Goal: Information Seeking & Learning: Find specific page/section

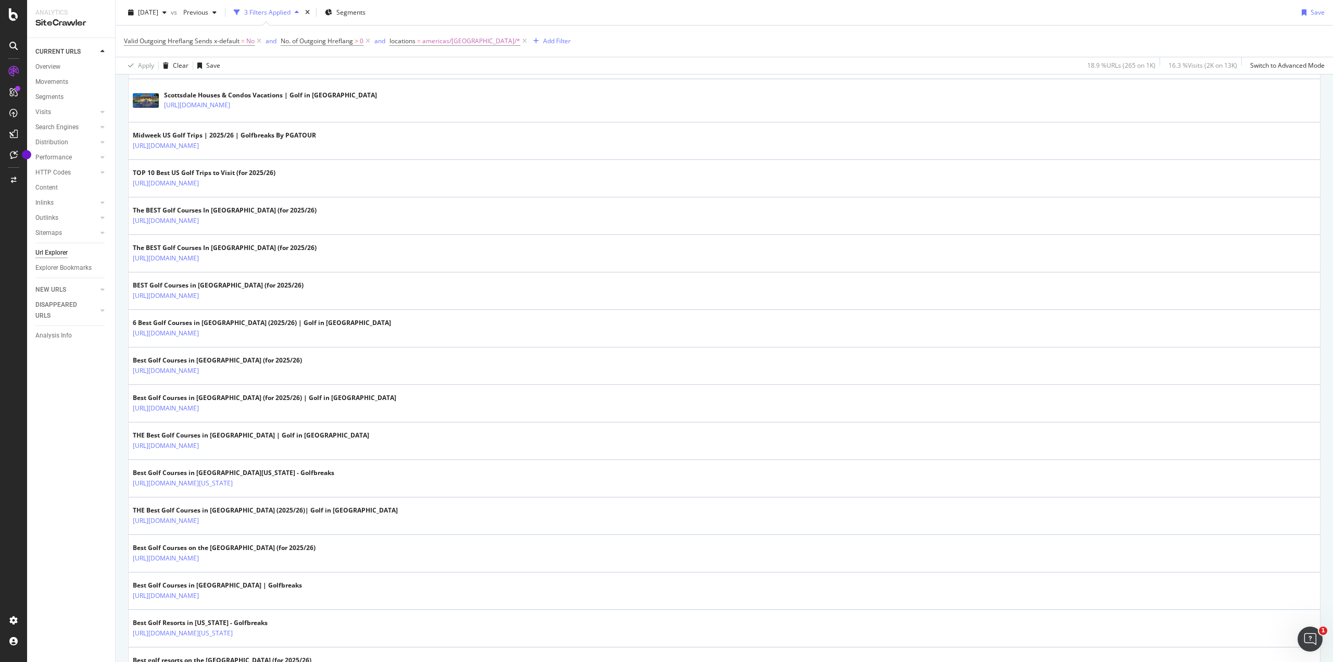
scroll to position [937, 0]
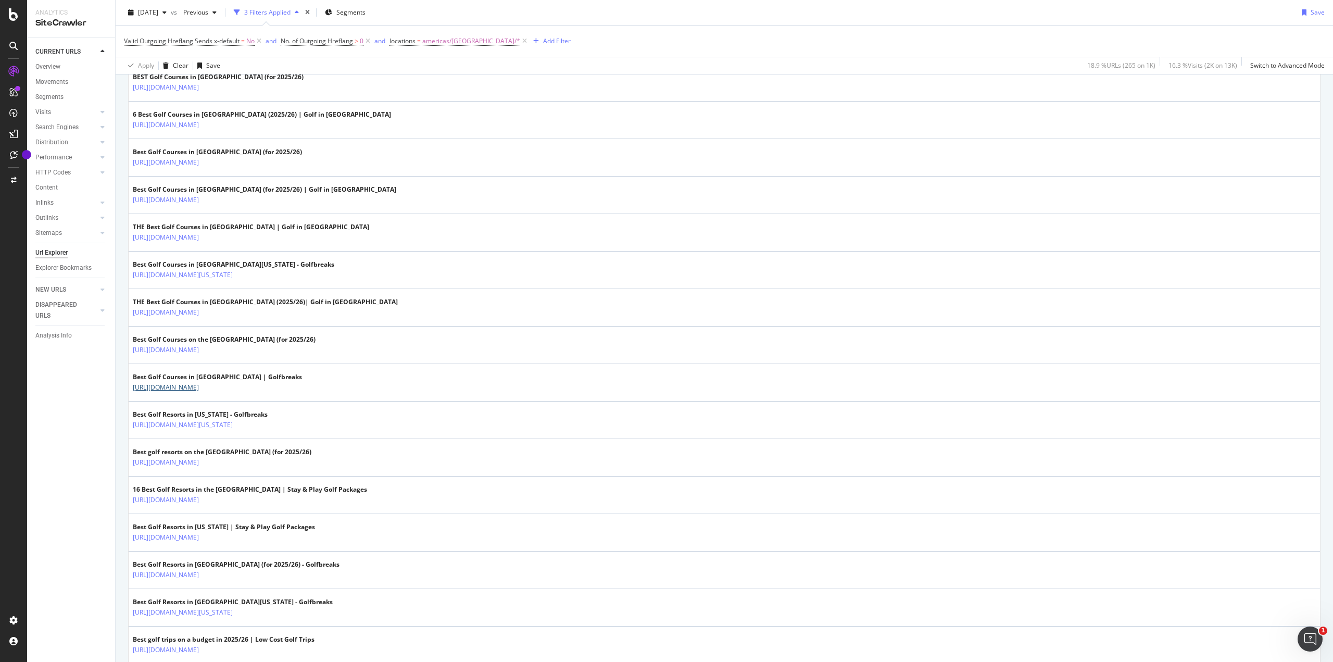
click at [199, 385] on link "[URL][DOMAIN_NAME]" at bounding box center [166, 387] width 66 height 10
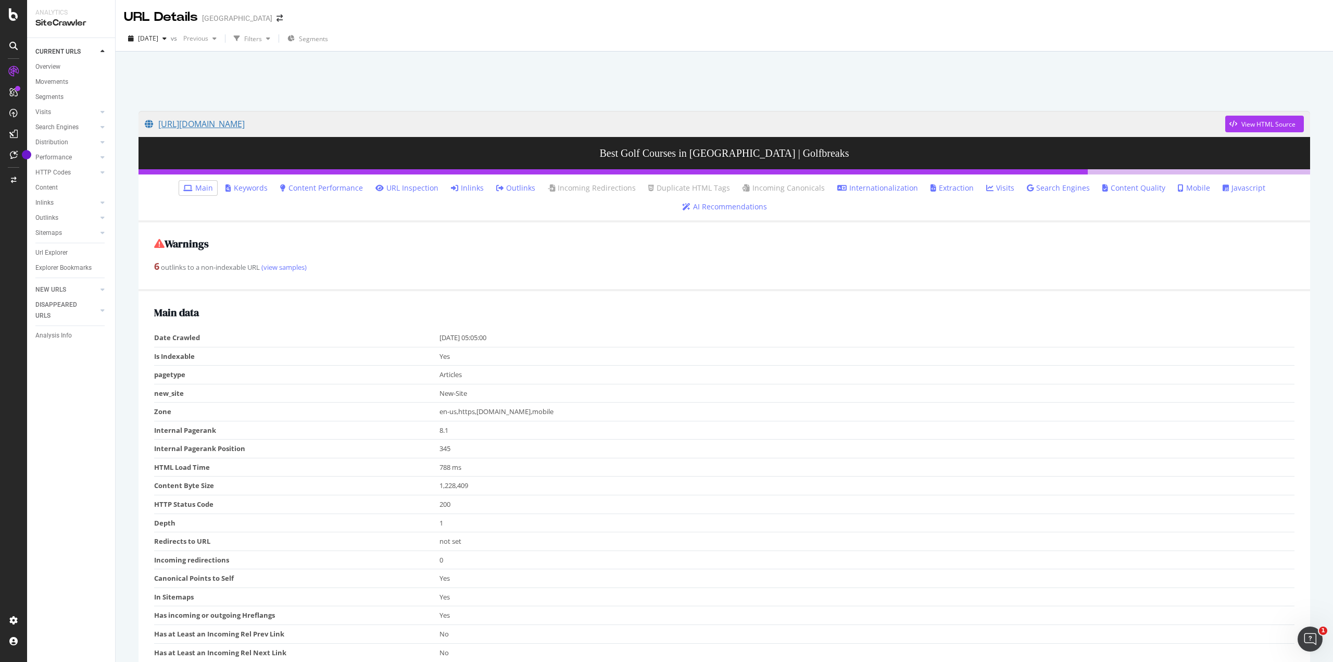
click at [364, 124] on link "[URL][DOMAIN_NAME]" at bounding box center [685, 124] width 1081 height 26
